Goal: Information Seeking & Learning: Check status

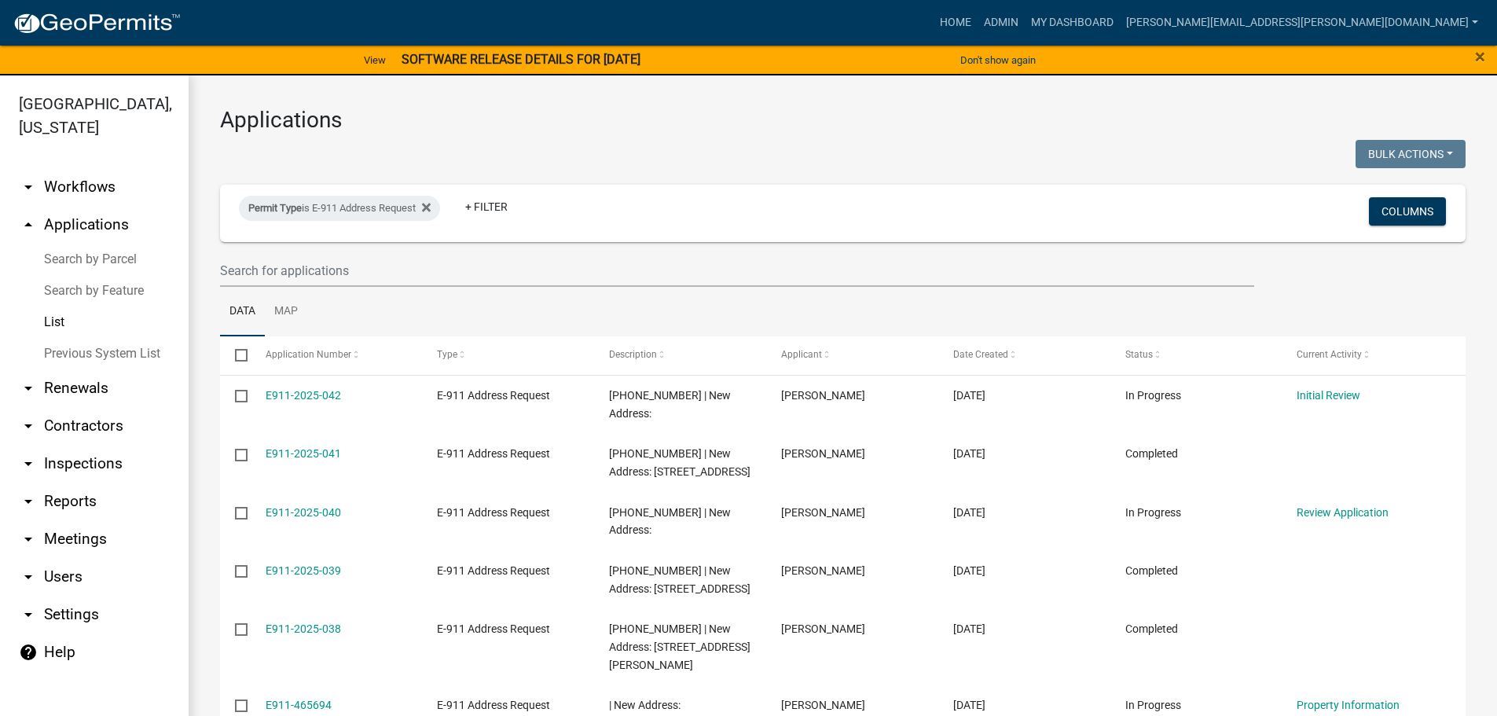
select select "3: 100"
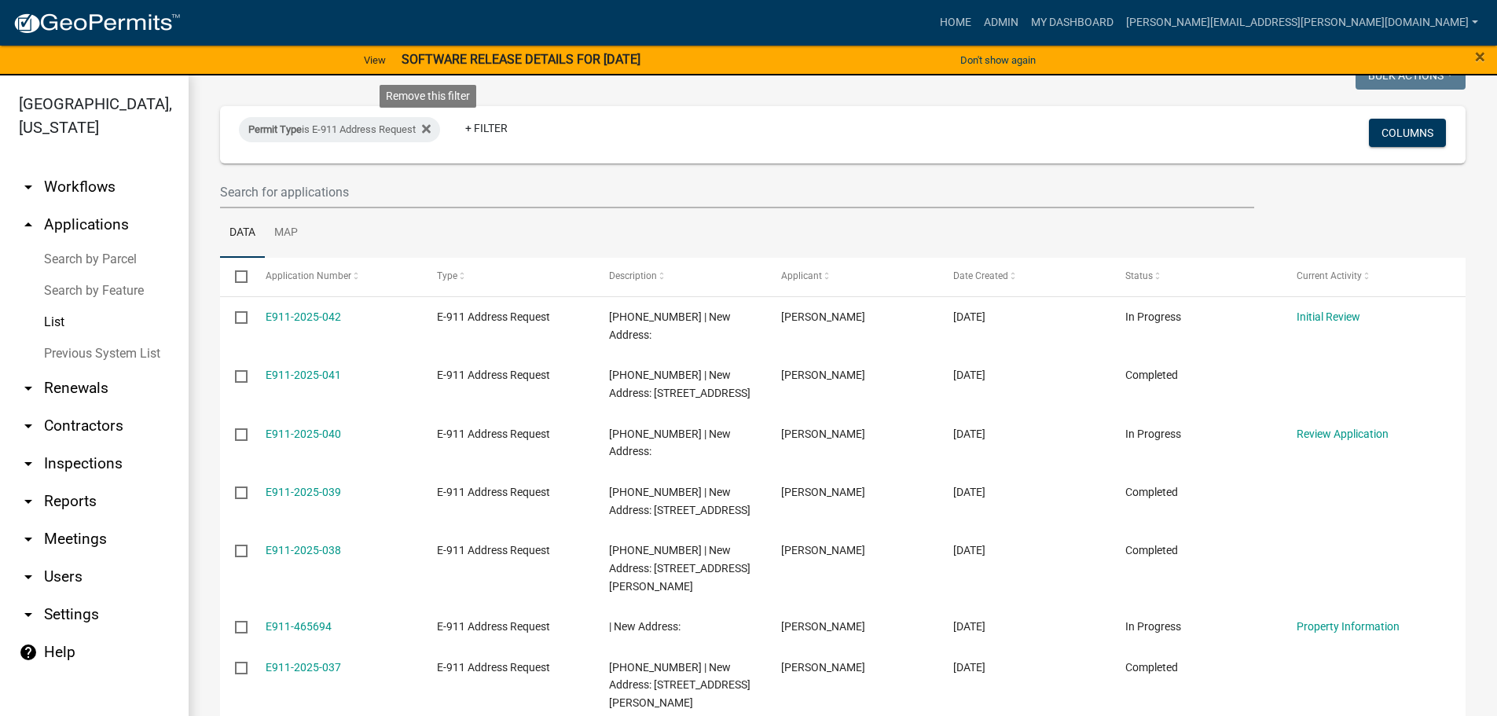
click at [431, 127] on icon at bounding box center [426, 129] width 9 height 9
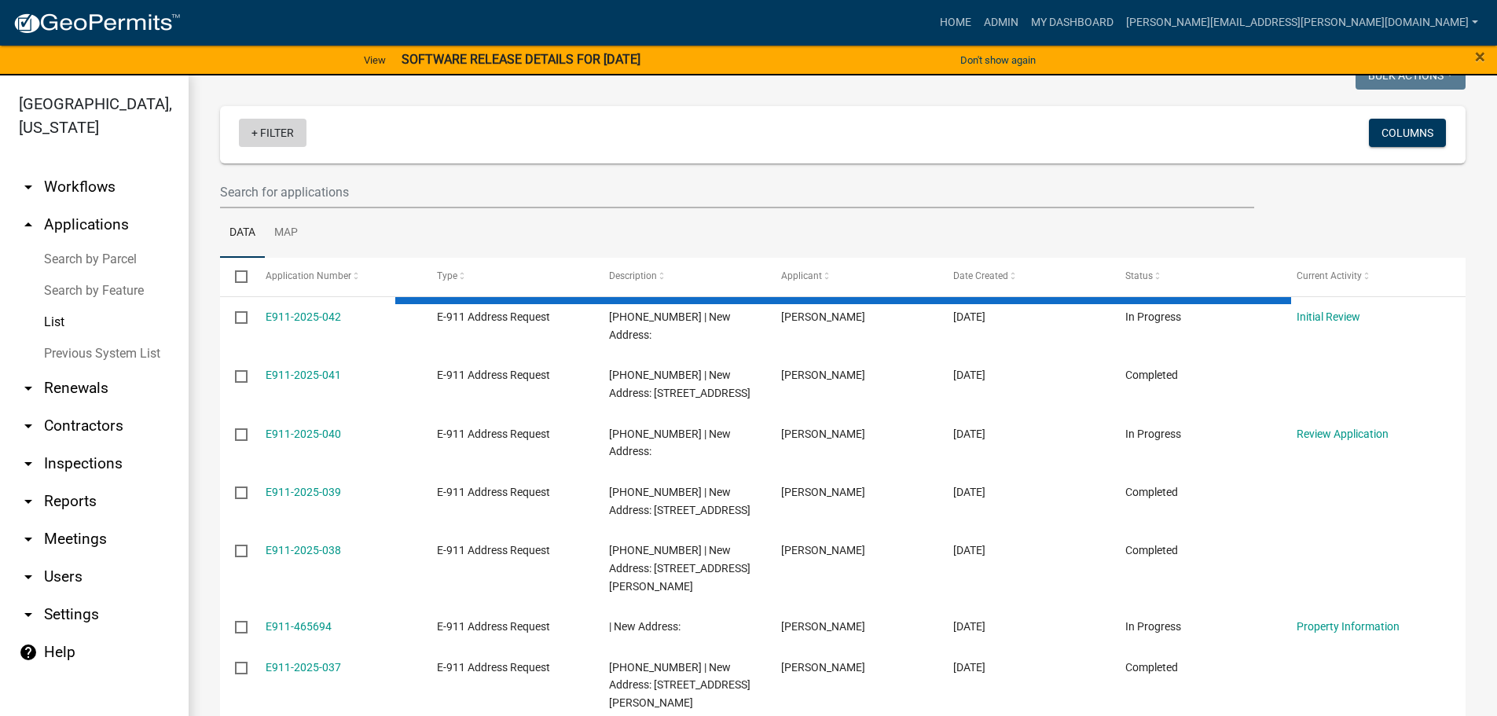
click at [259, 134] on link "+ Filter" at bounding box center [273, 133] width 68 height 28
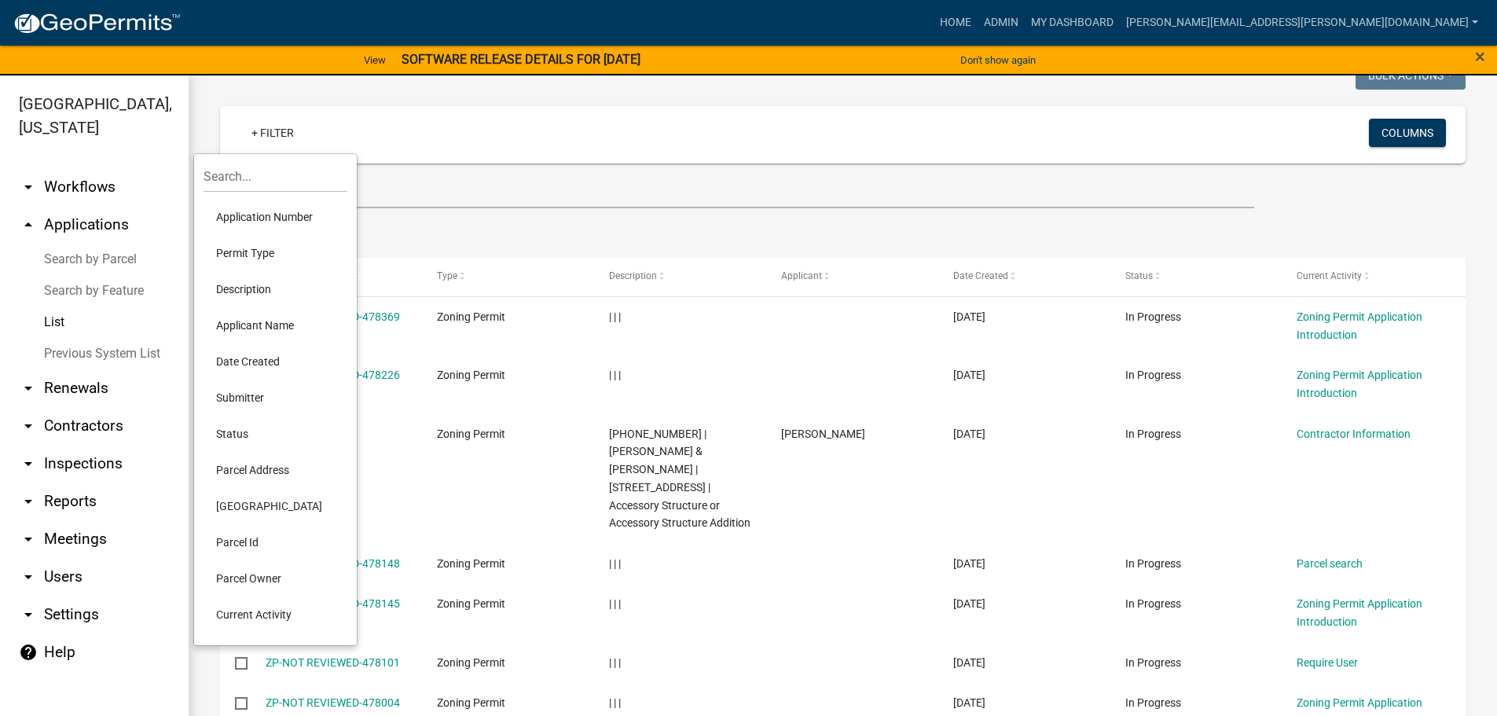
click at [254, 284] on li "Description" at bounding box center [276, 289] width 144 height 36
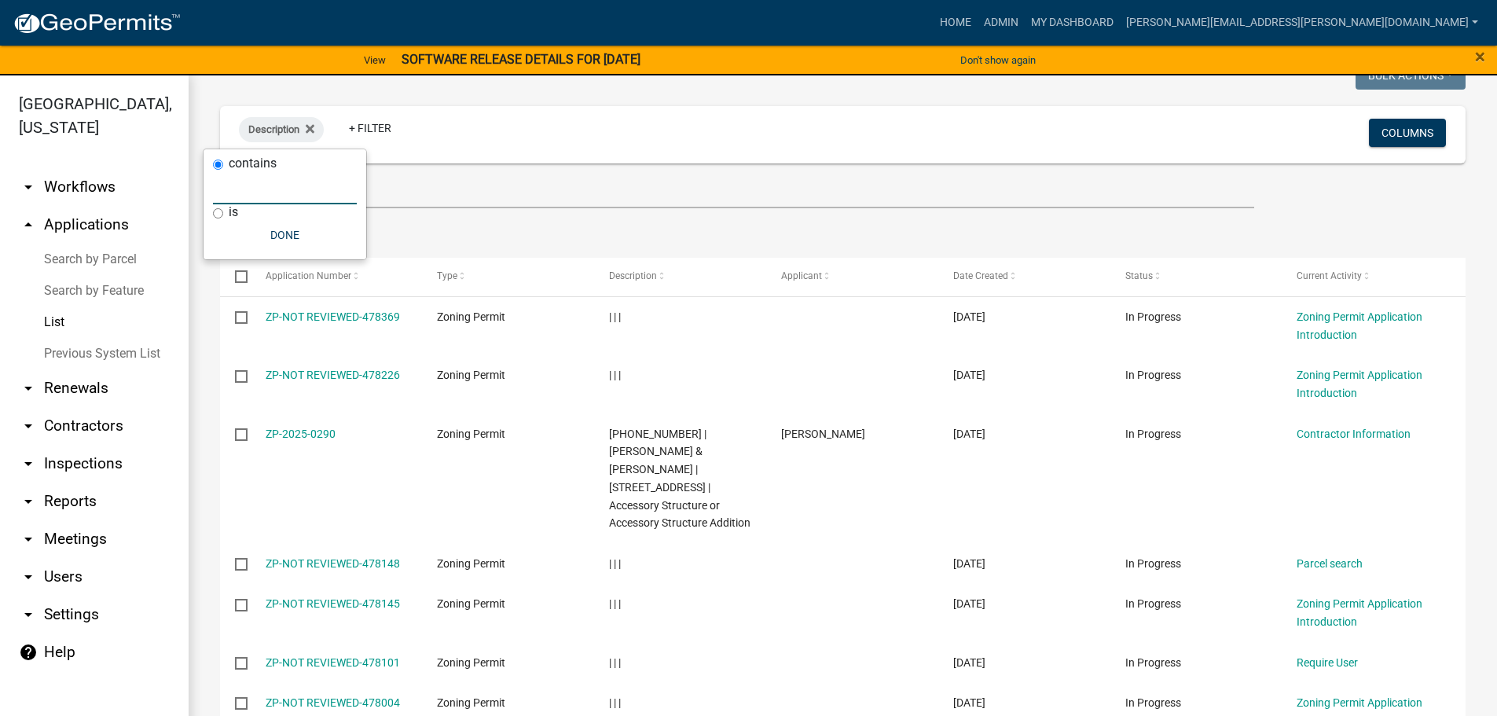
click at [255, 193] on input "text" at bounding box center [285, 188] width 144 height 32
type input "1676"
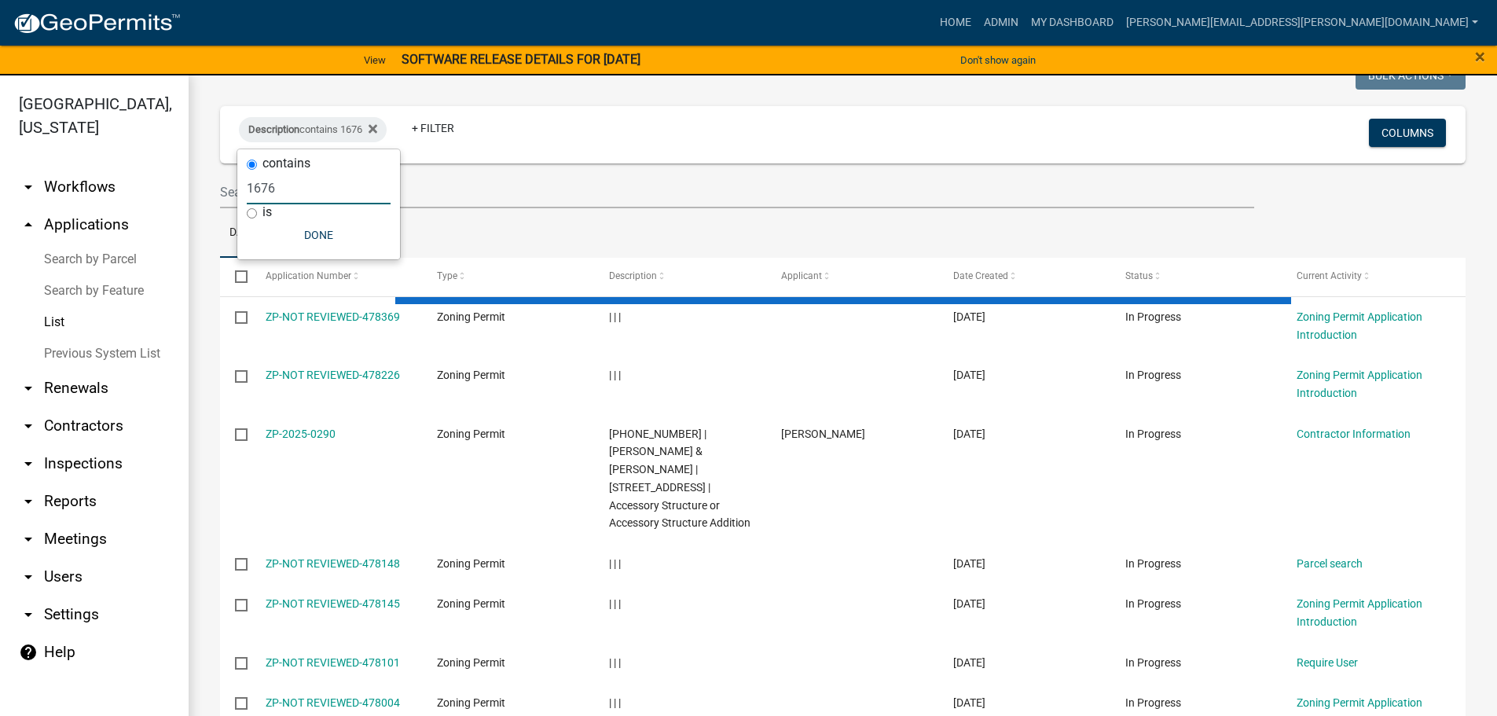
scroll to position [0, 0]
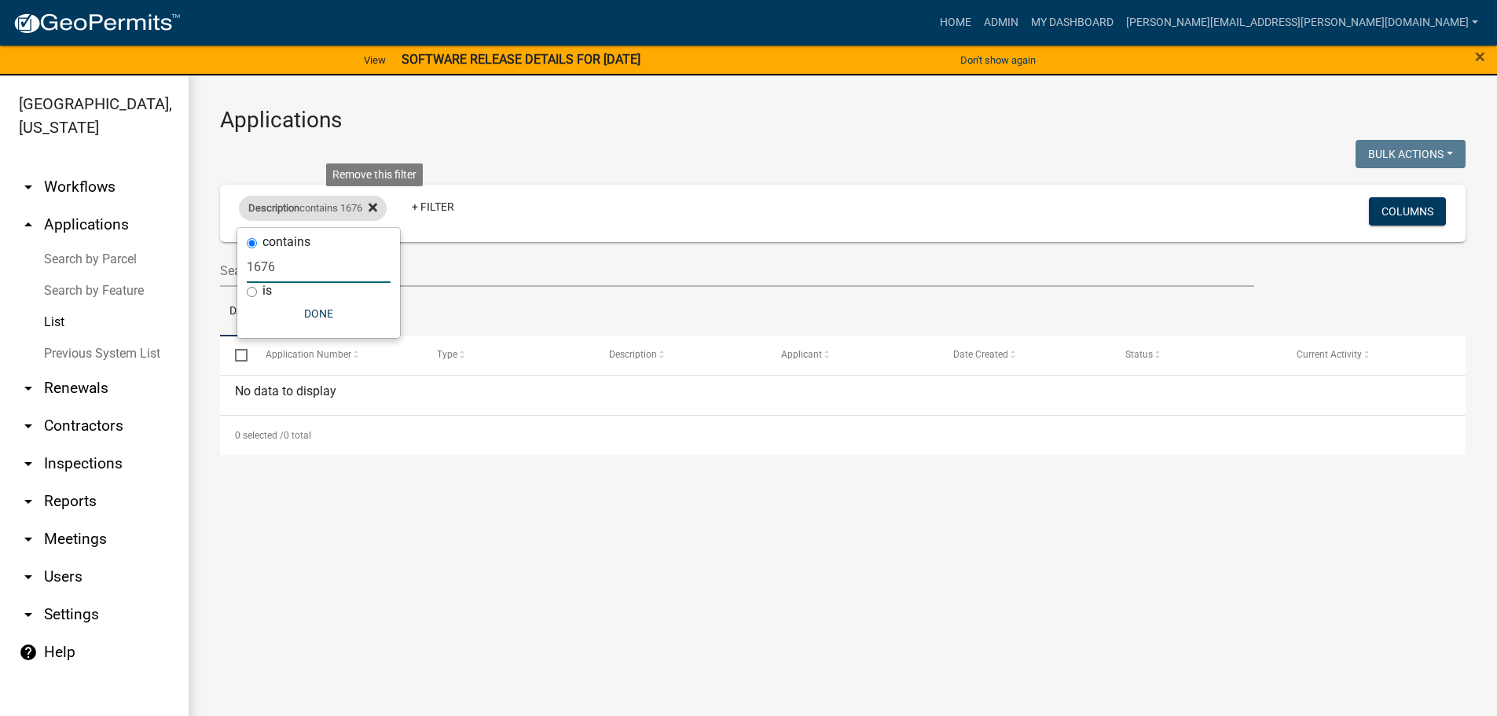
click at [377, 207] on icon at bounding box center [373, 208] width 9 height 9
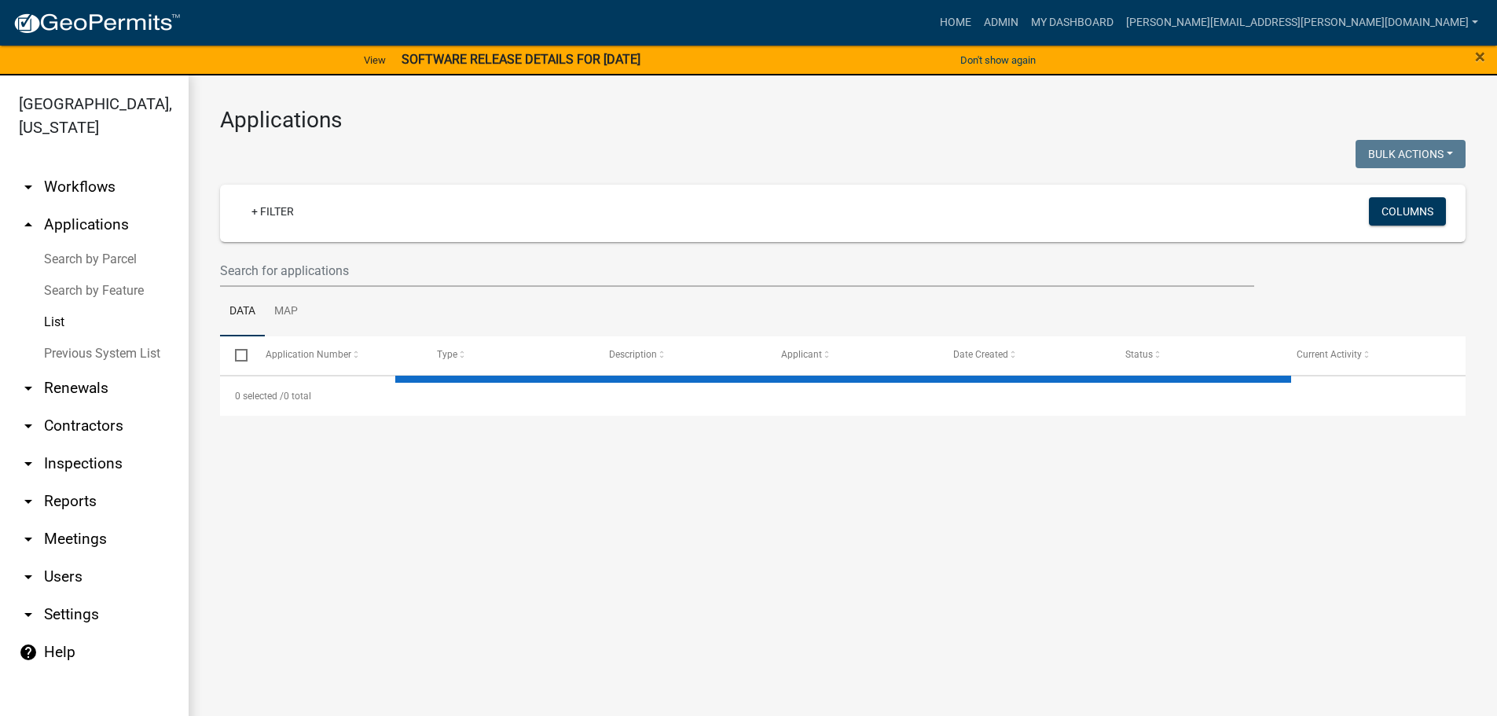
select select "3: 100"
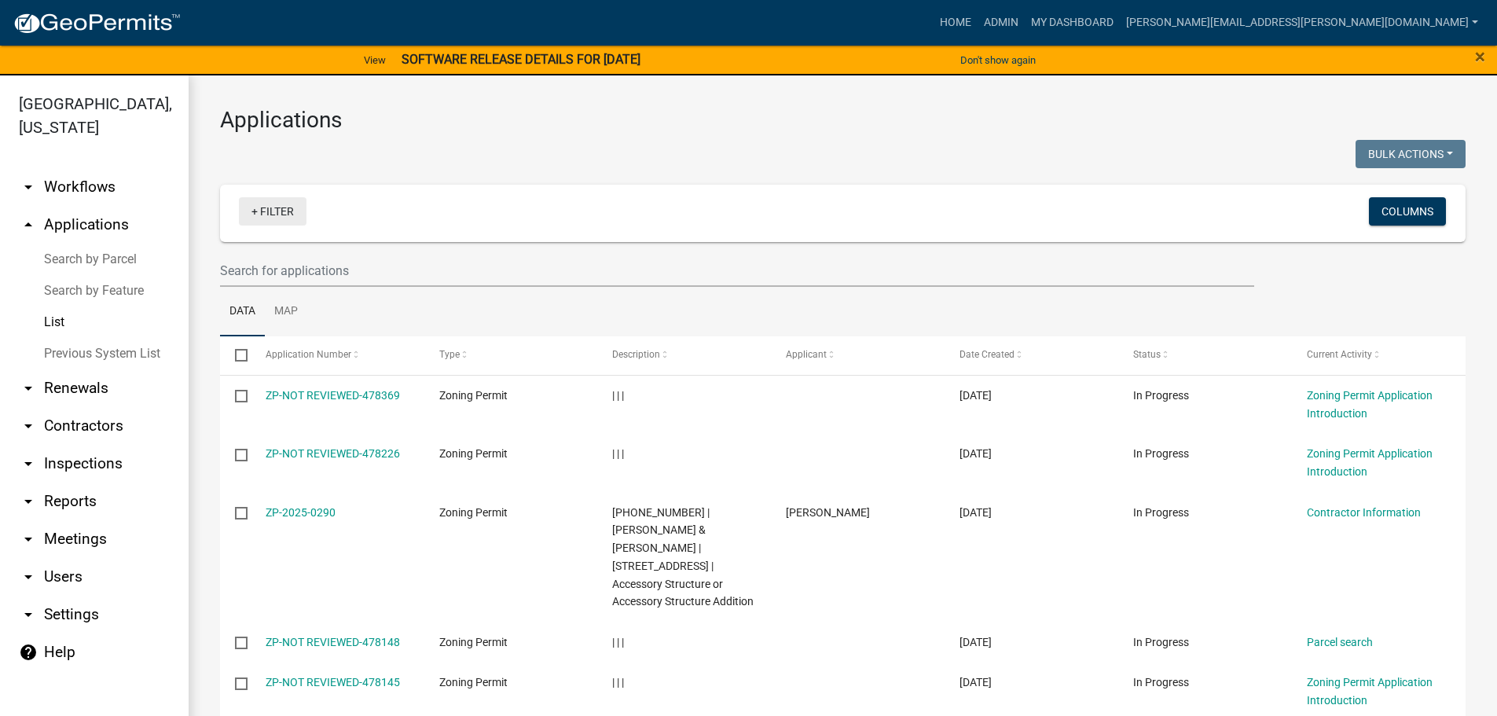
click at [292, 215] on link "+ Filter" at bounding box center [273, 211] width 68 height 28
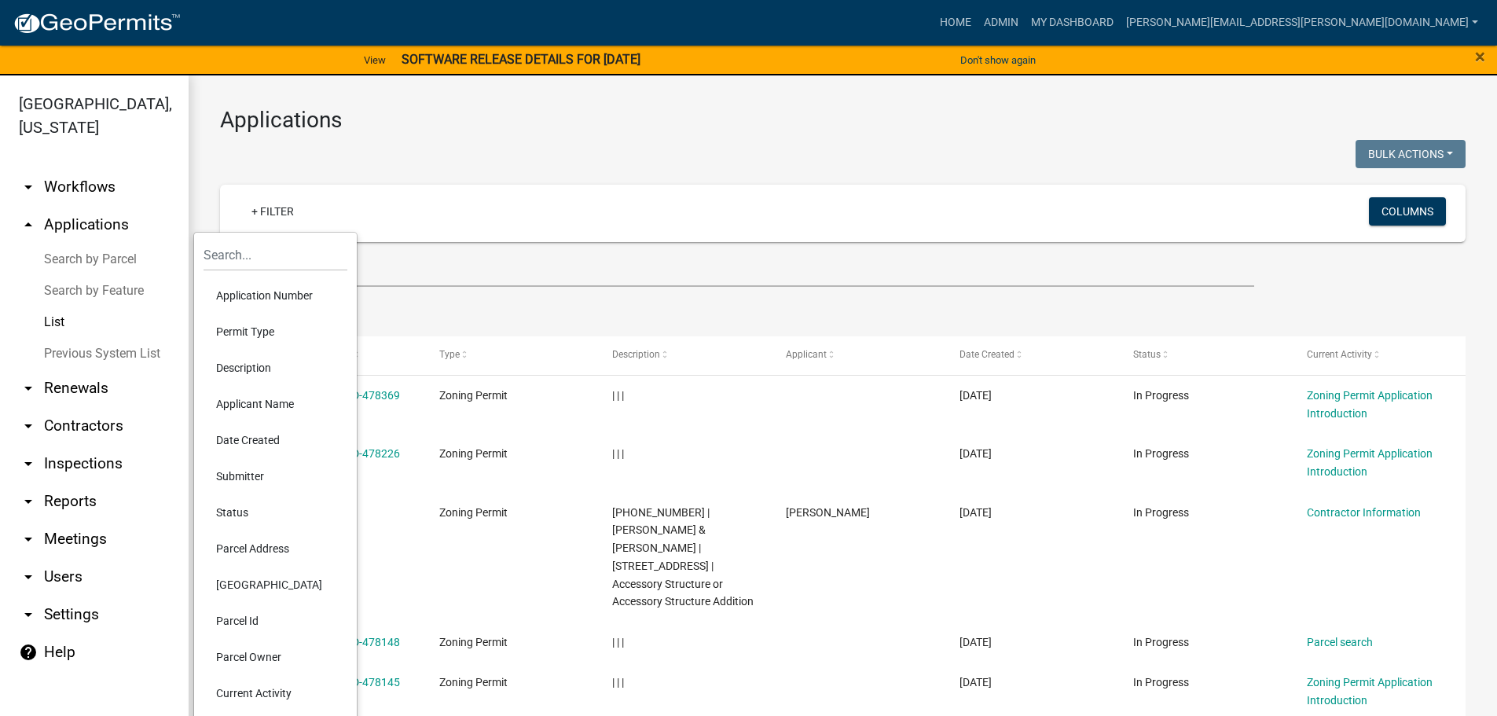
click at [259, 401] on li "Applicant Name" at bounding box center [276, 404] width 144 height 36
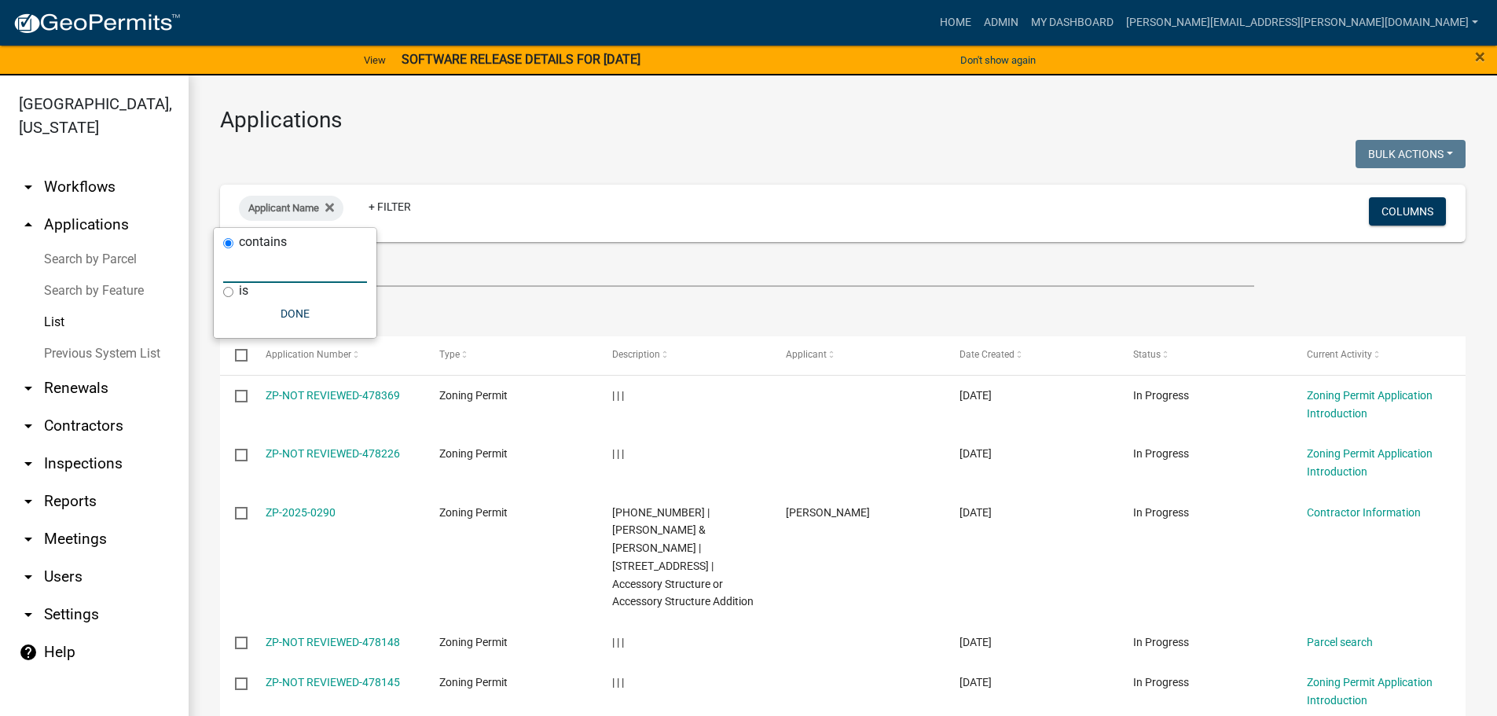
click at [248, 271] on input "text" at bounding box center [295, 267] width 144 height 32
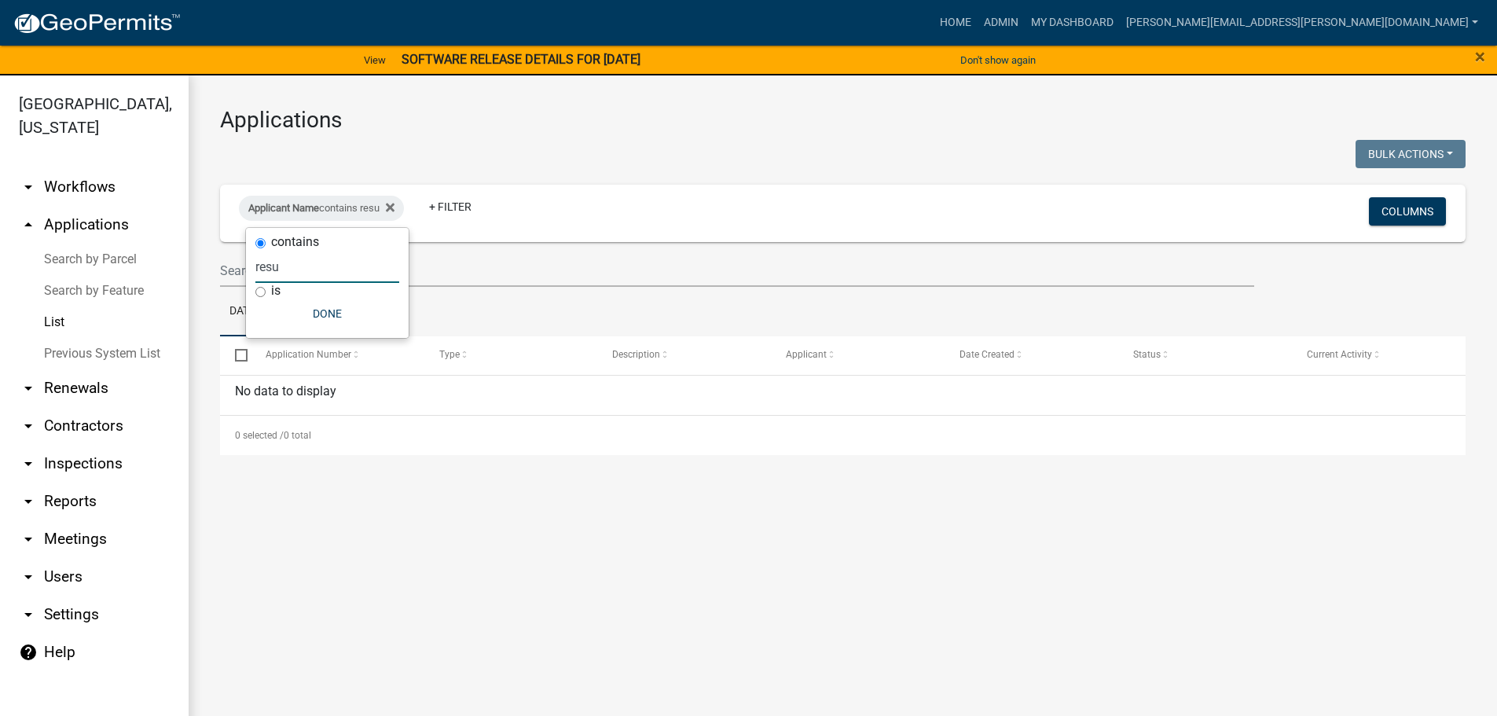
type input "res"
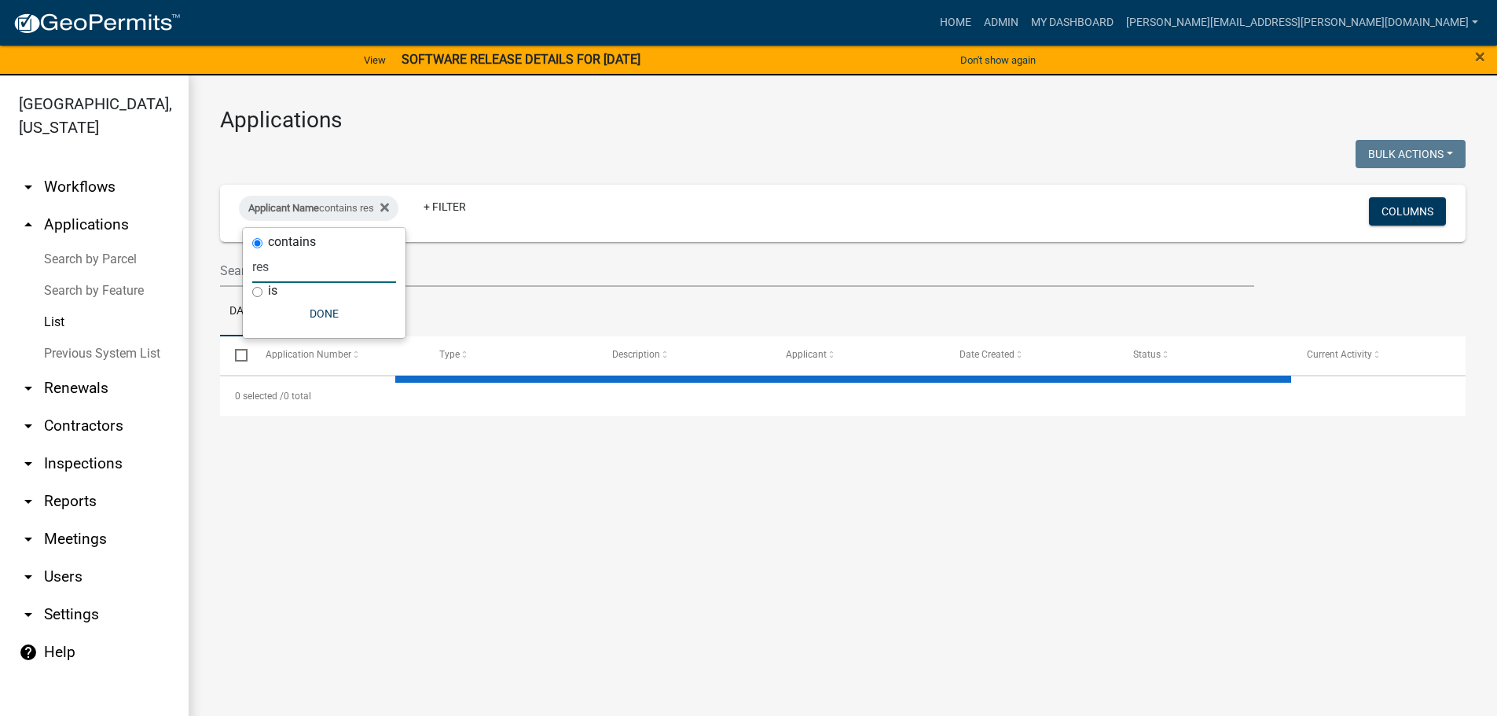
select select "3: 100"
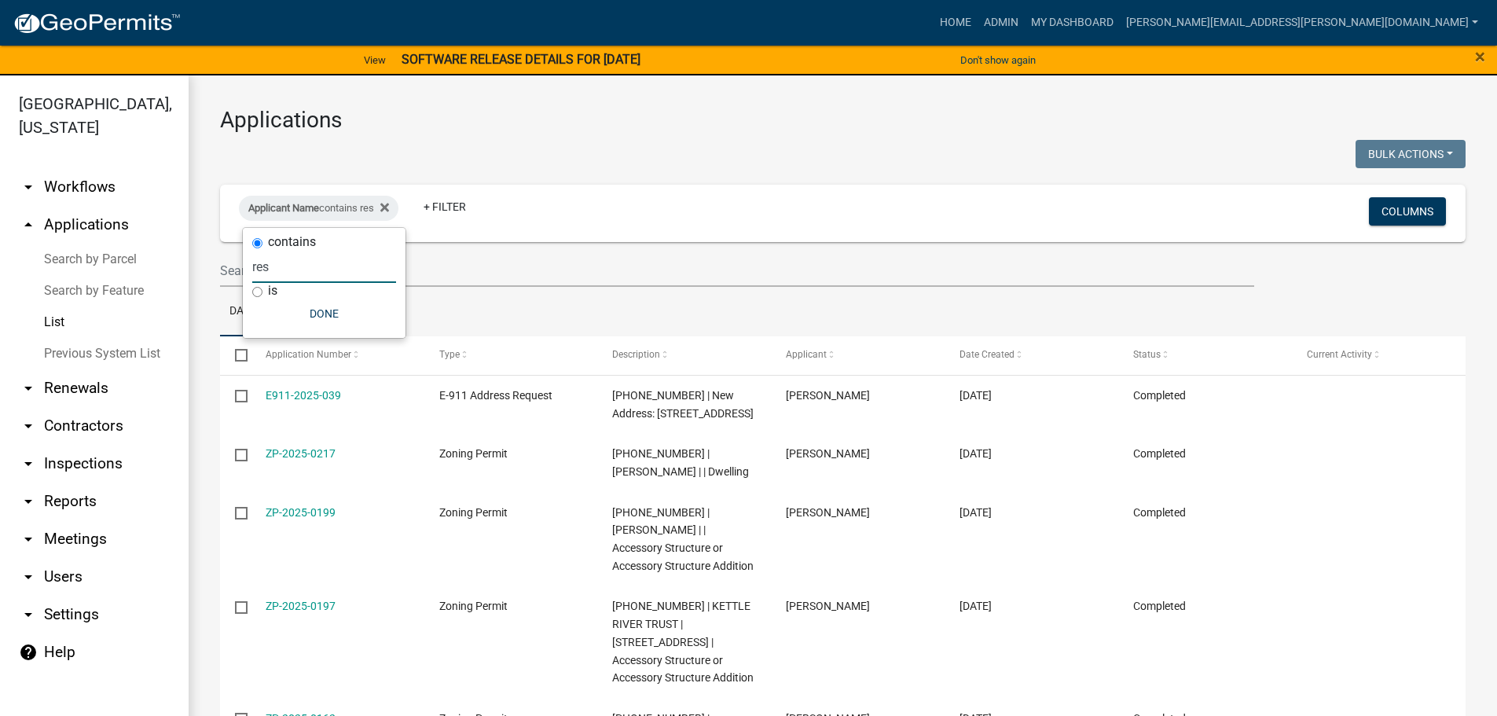
drag, startPoint x: 278, startPoint y: 274, endPoint x: 212, endPoint y: 272, distance: 66.0
click at [214, 272] on body "Internet Explorer does NOT work with GeoPermits. Get a new browser for more sec…" at bounding box center [748, 358] width 1497 height 716
type input "r"
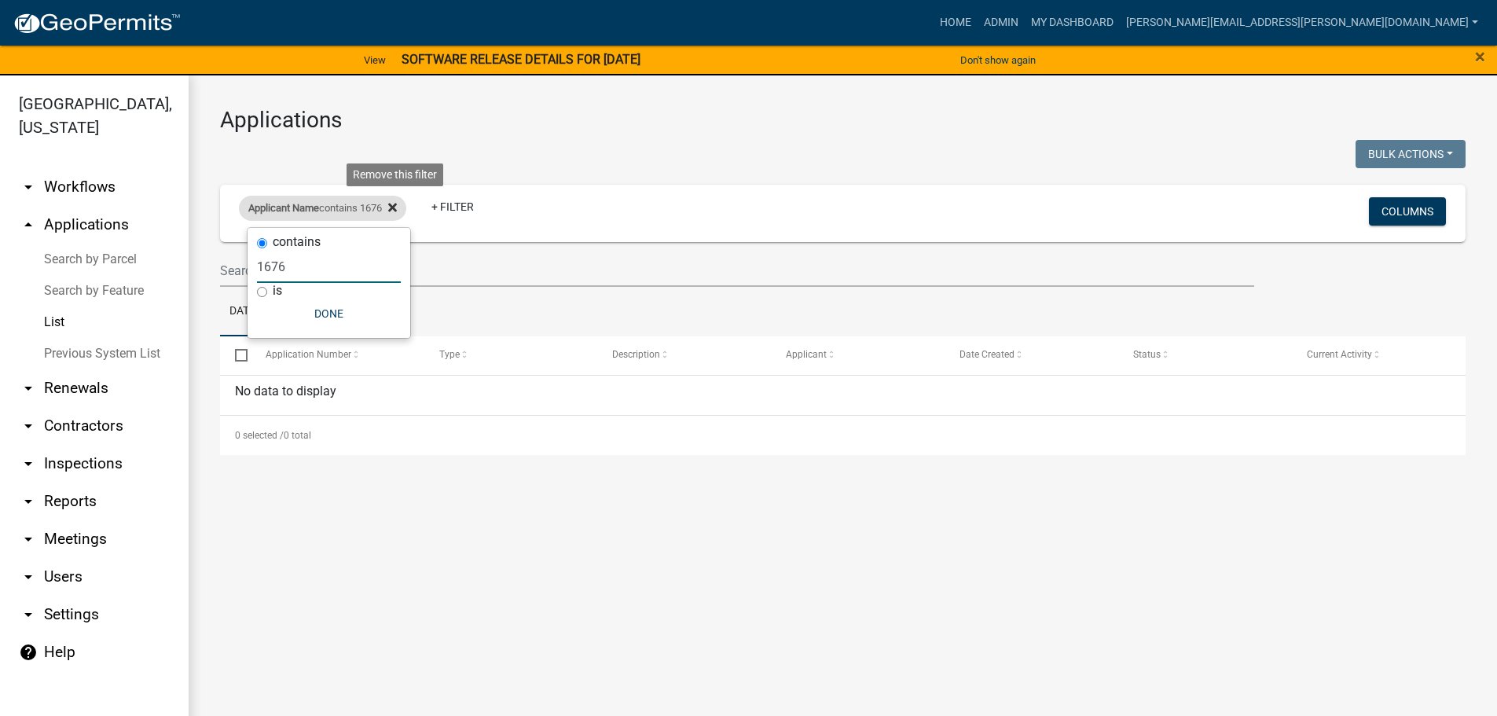
type input "1676"
click at [397, 204] on icon at bounding box center [392, 208] width 9 height 9
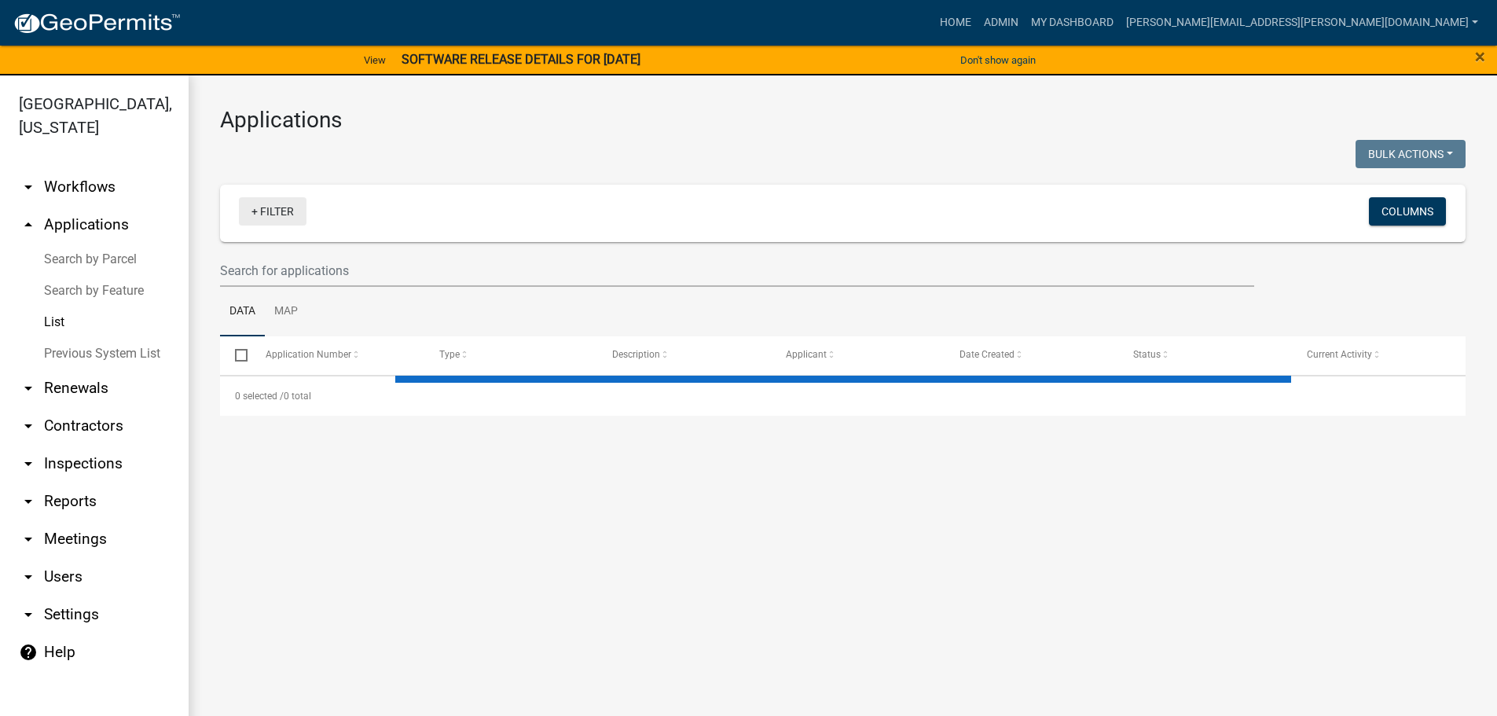
select select "3: 100"
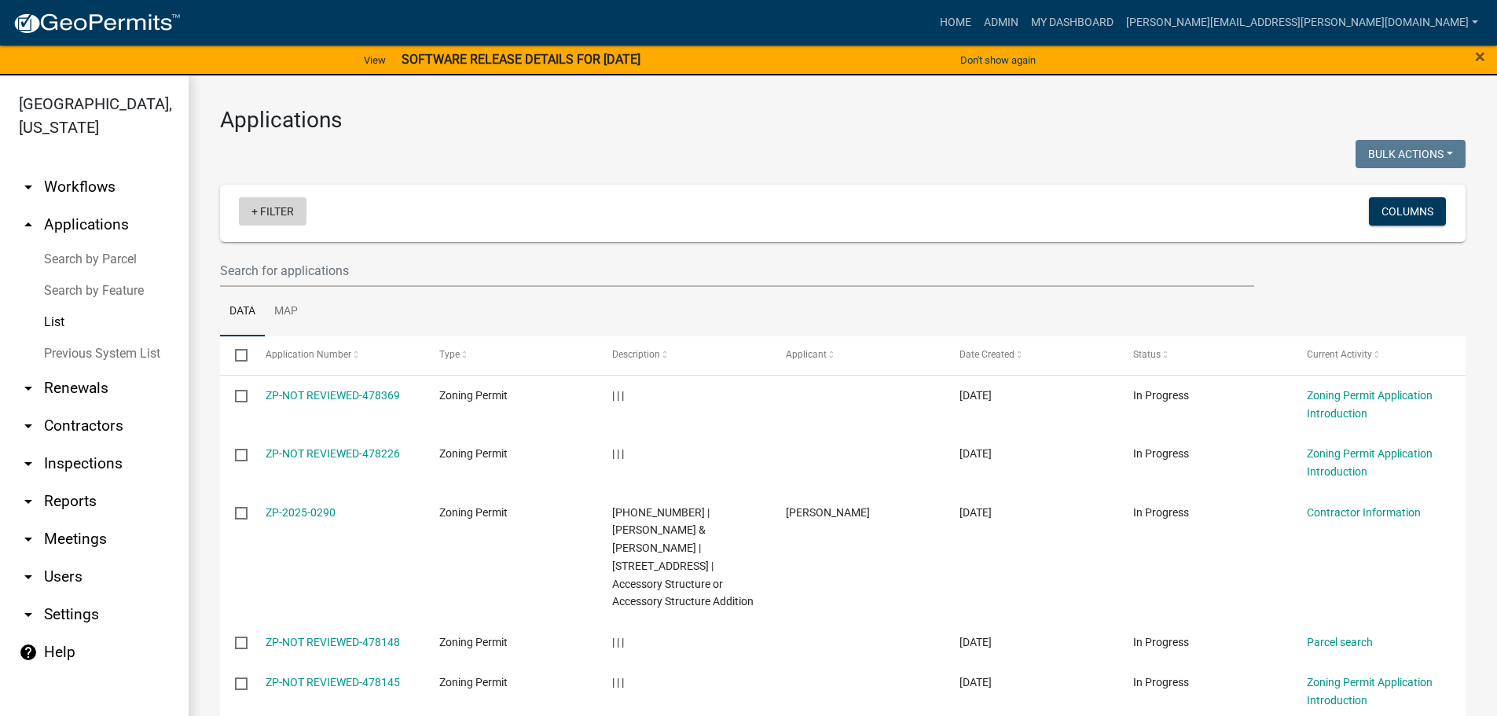
click at [284, 219] on link "+ Filter" at bounding box center [273, 211] width 68 height 28
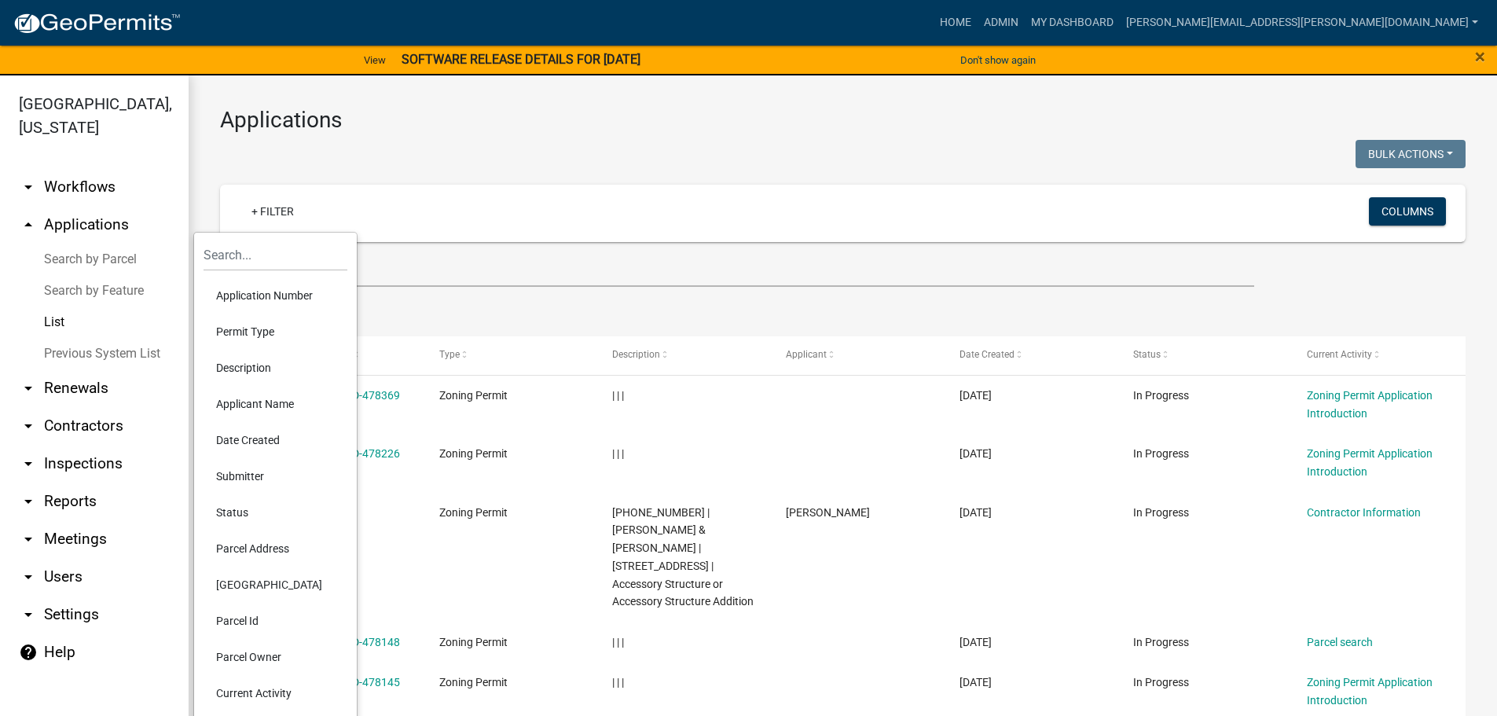
click at [252, 620] on li "Parcel Id" at bounding box center [276, 621] width 144 height 36
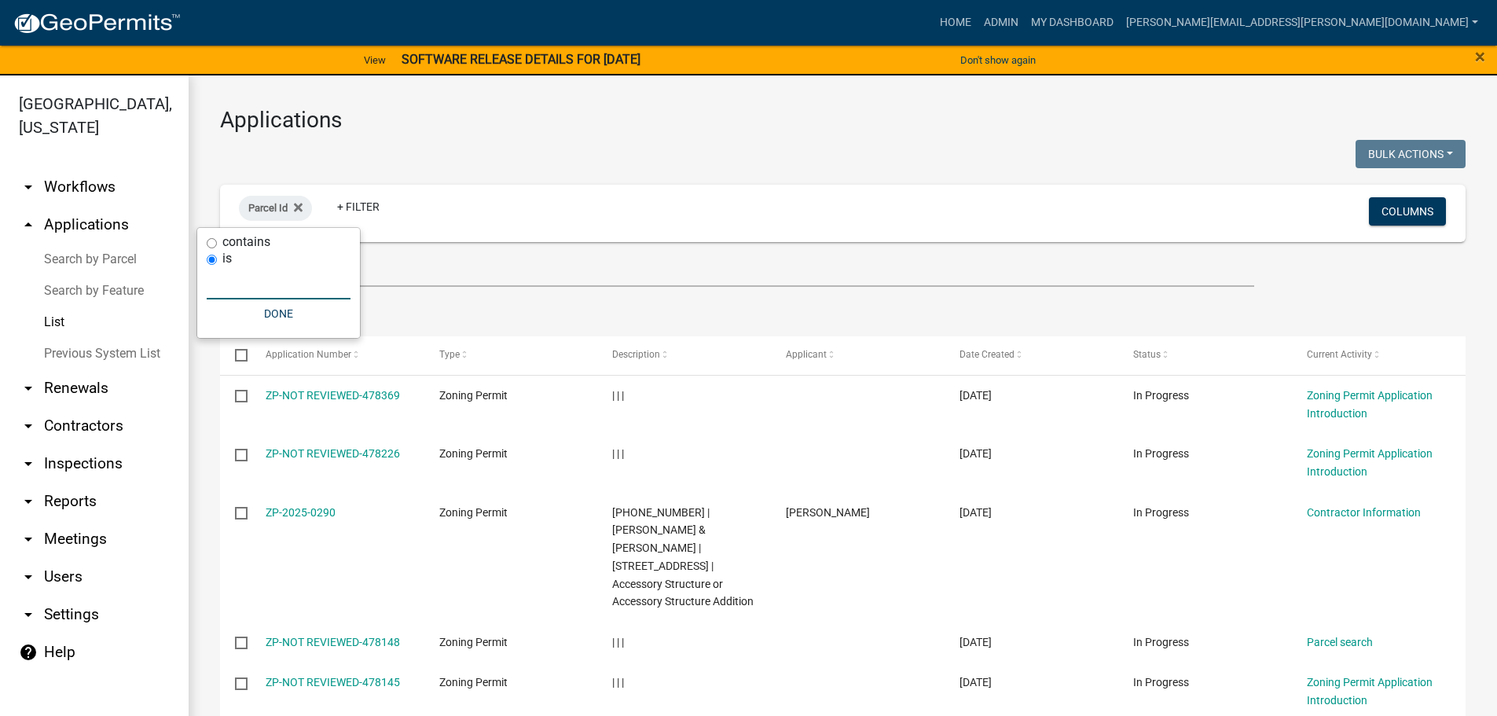
click at [231, 286] on input "text" at bounding box center [279, 283] width 144 height 32
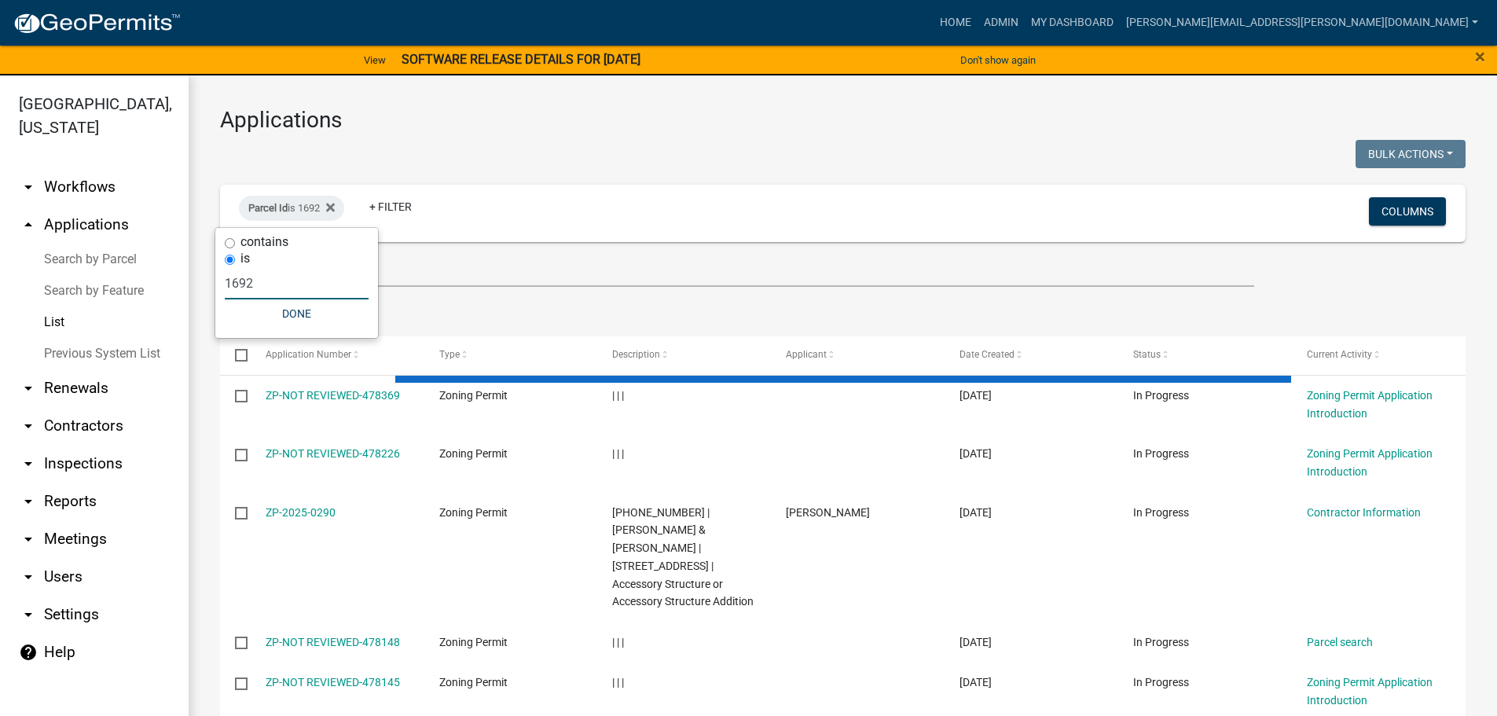
type input "1692"
